Goal: Find specific page/section: Find specific page/section

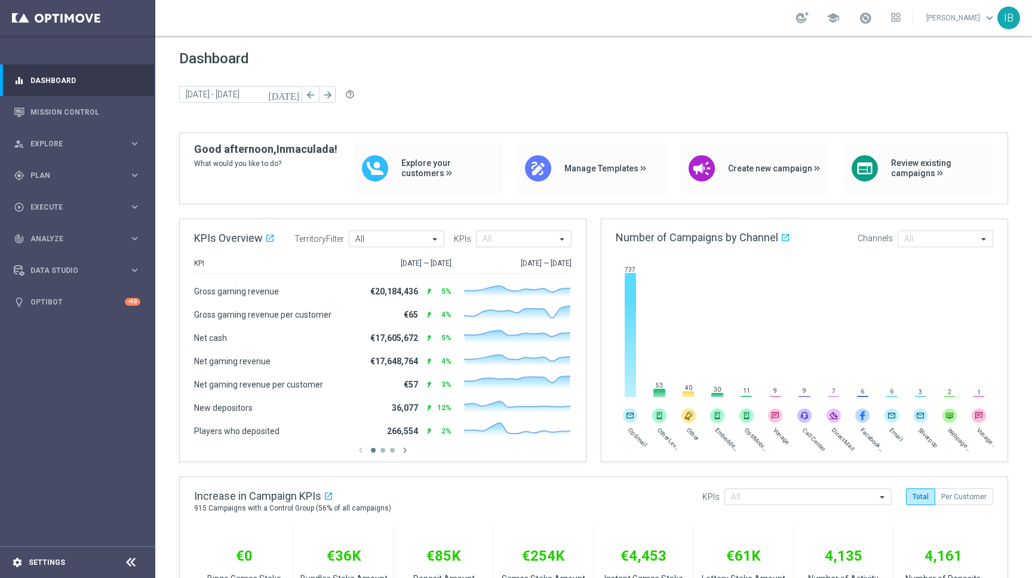
click at [67, 562] on div "settings Settings" at bounding box center [59, 562] width 119 height 11
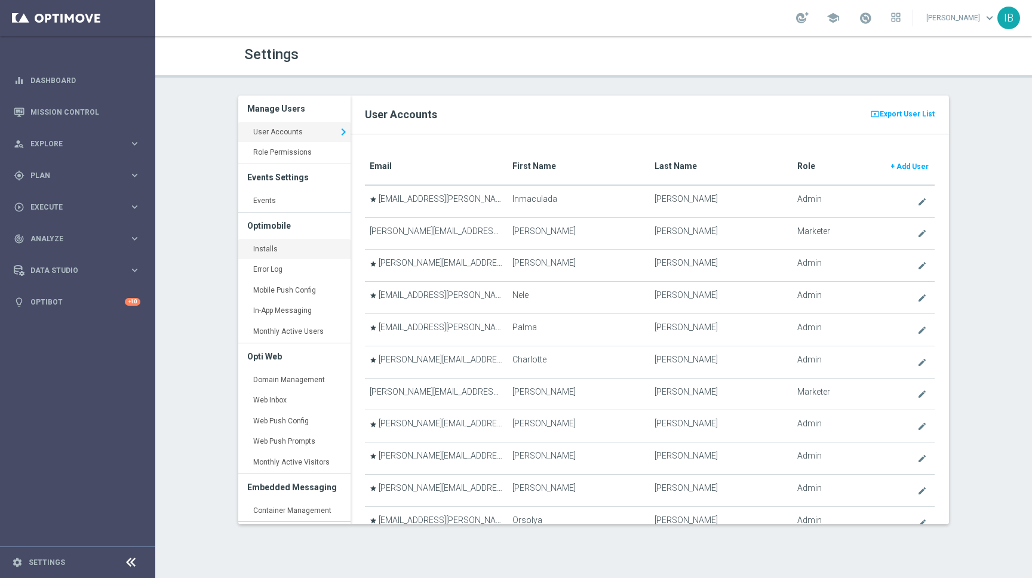
click at [272, 251] on link "Installs keyboard_arrow_right" at bounding box center [294, 249] width 112 height 21
